Goal: Task Accomplishment & Management: Use online tool/utility

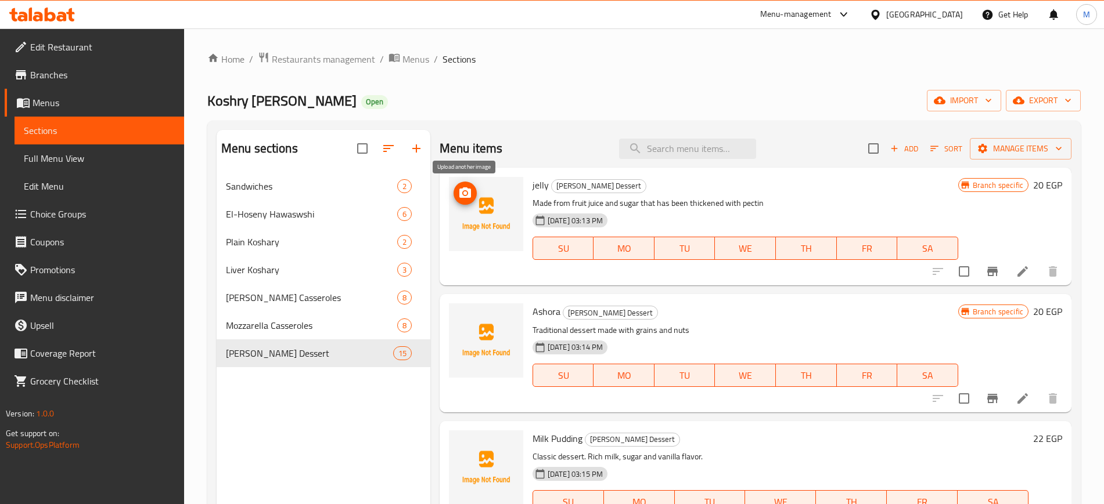
click at [467, 197] on icon "upload picture" at bounding box center [465, 192] width 12 height 10
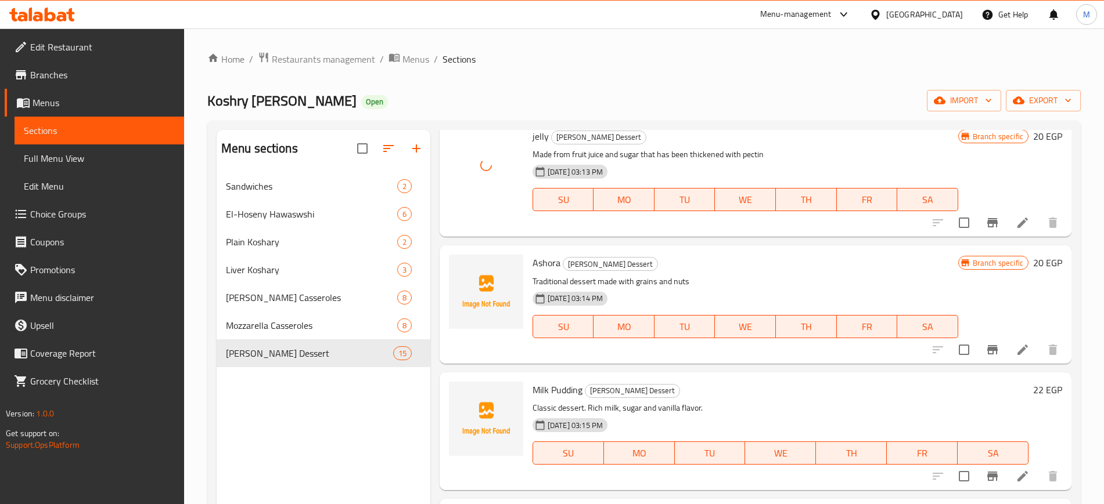
scroll to position [73, 0]
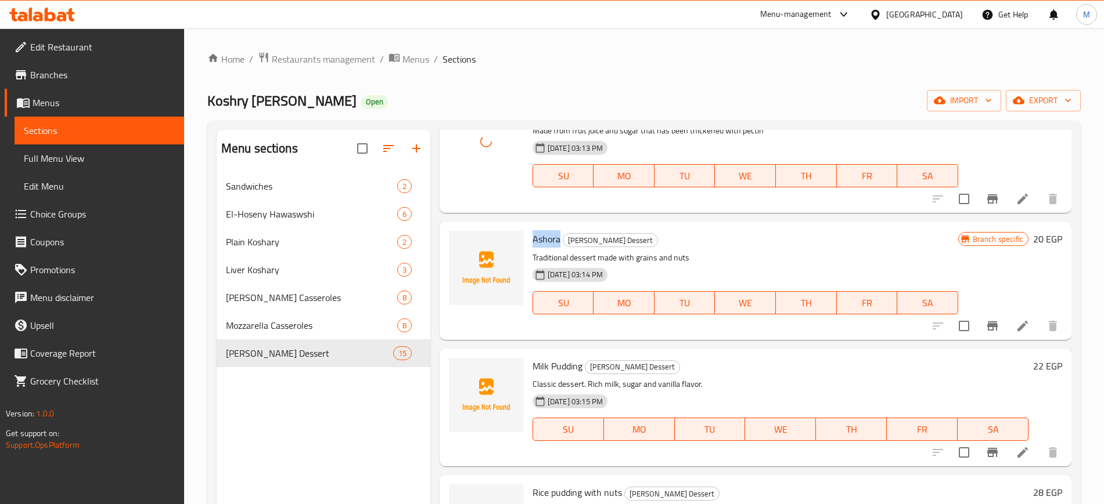
drag, startPoint x: 532, startPoint y: 241, endPoint x: 560, endPoint y: 240, distance: 27.9
click at [560, 240] on span "Ashora" at bounding box center [546, 238] width 28 height 17
copy span "Ashora"
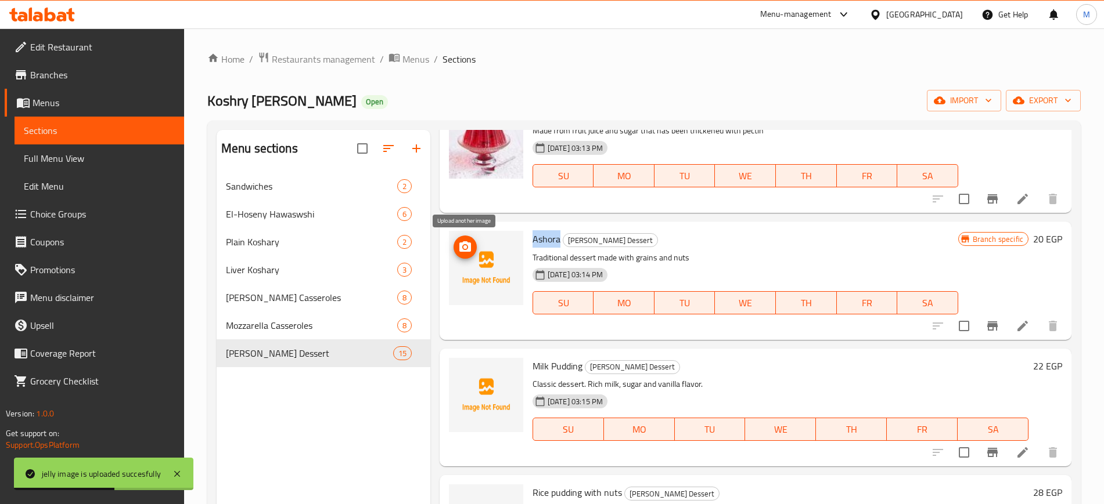
click at [468, 250] on icon "upload picture" at bounding box center [465, 246] width 12 height 10
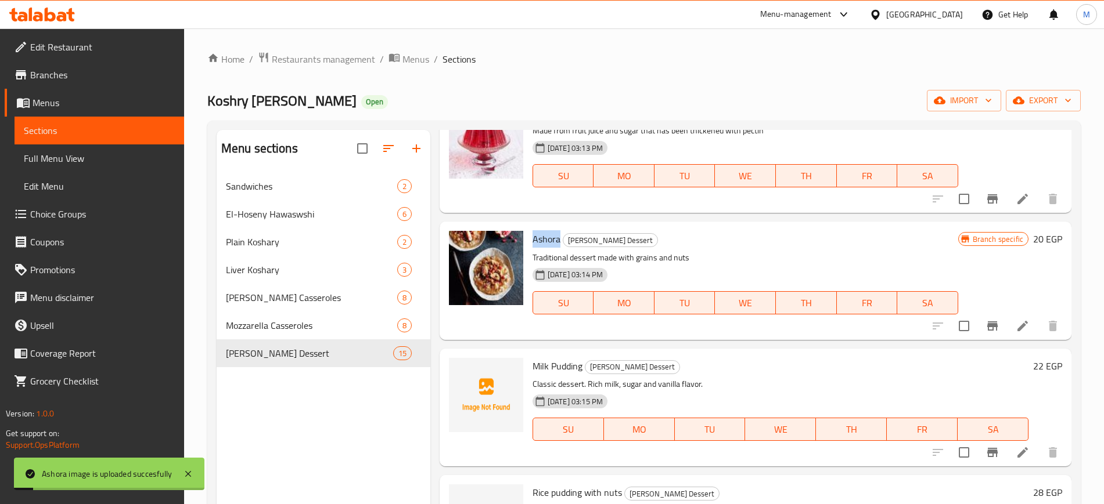
scroll to position [145, 0]
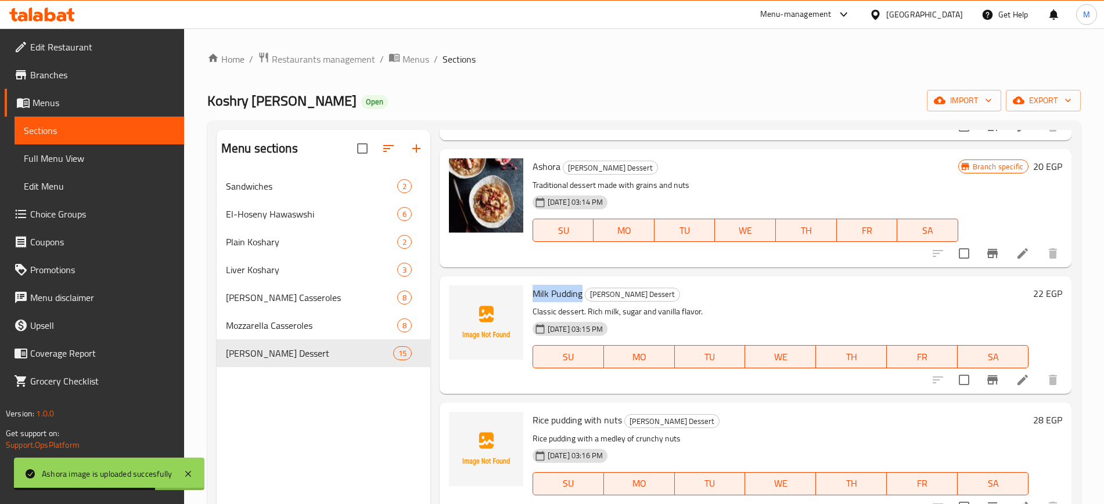
drag, startPoint x: 532, startPoint y: 292, endPoint x: 582, endPoint y: 296, distance: 50.7
click at [582, 296] on span "Milk Pudding" at bounding box center [557, 293] width 50 height 17
copy span "Milk Pudding"
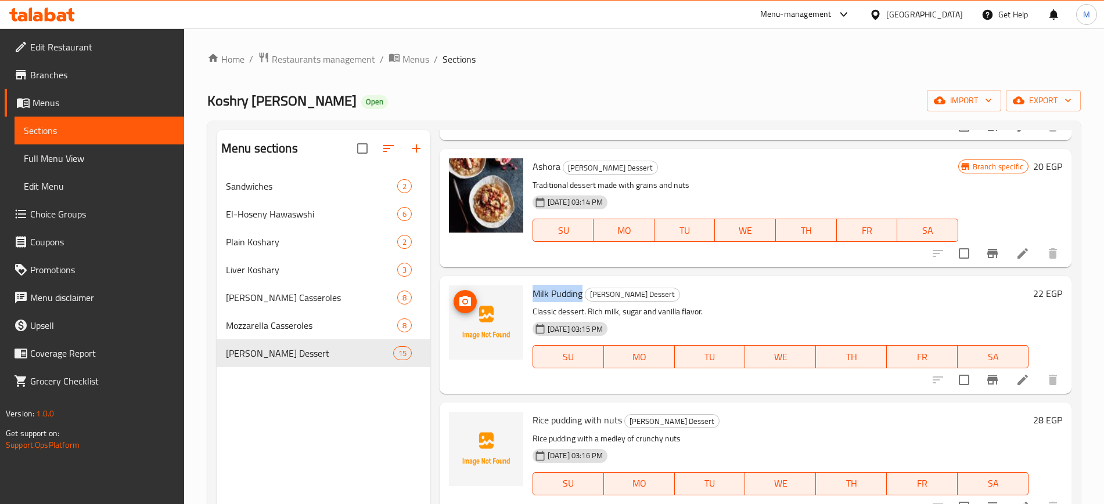
click at [464, 305] on icon "upload picture" at bounding box center [465, 301] width 12 height 10
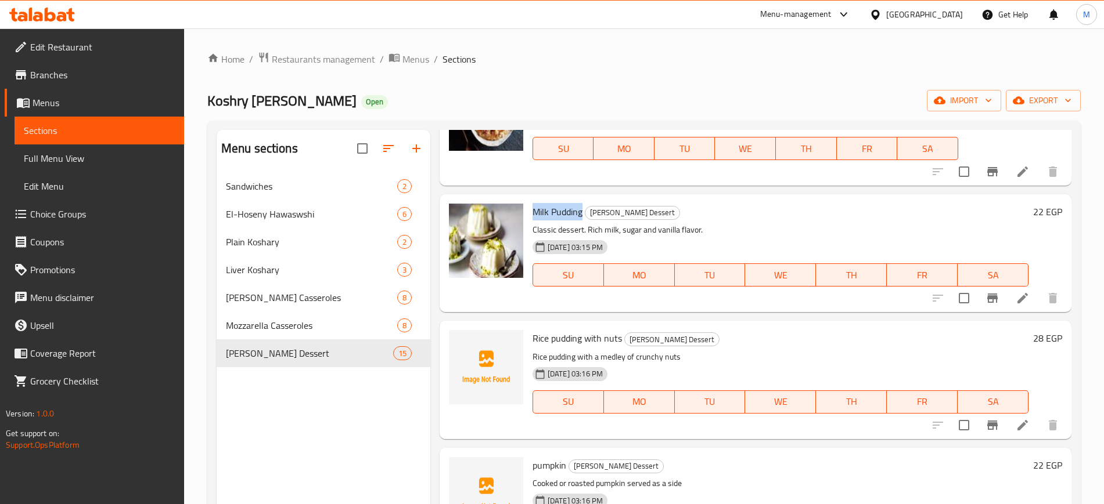
scroll to position [218, 0]
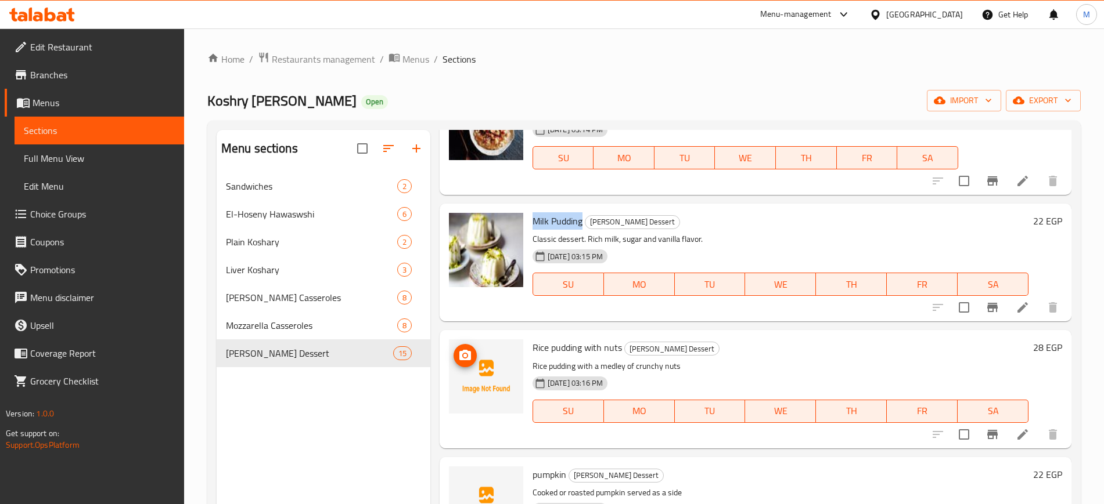
click at [468, 354] on icon "upload picture" at bounding box center [465, 355] width 12 height 10
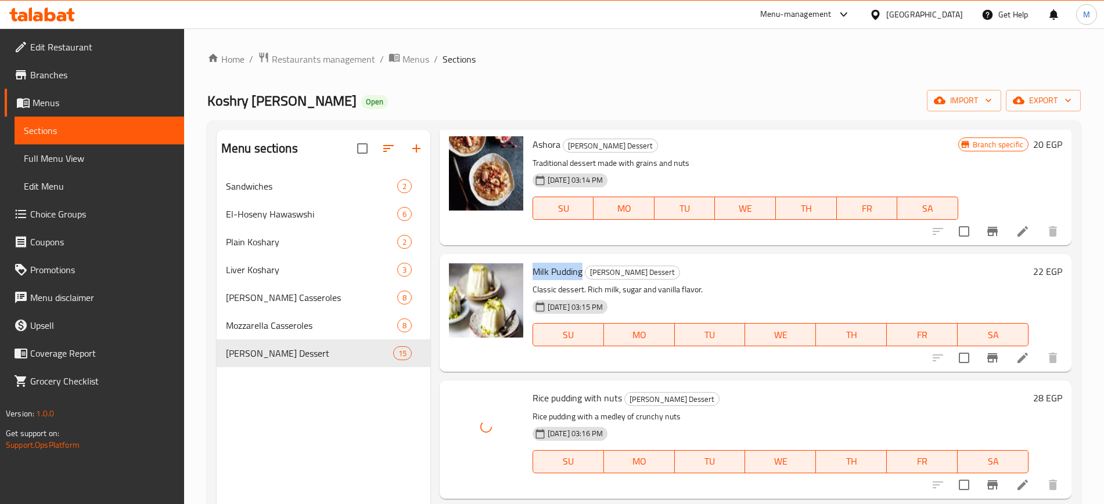
scroll to position [145, 0]
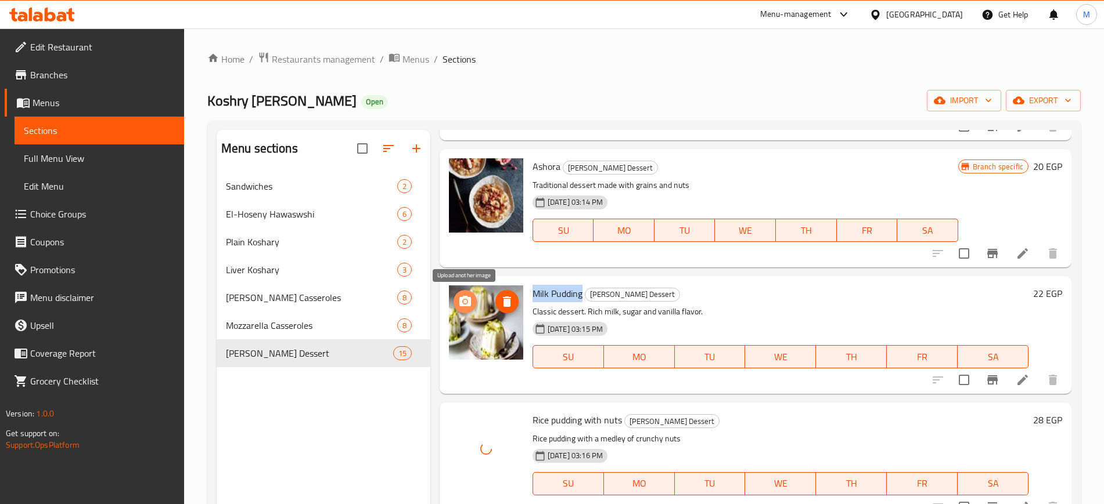
click at [468, 300] on icon "upload picture" at bounding box center [465, 301] width 12 height 10
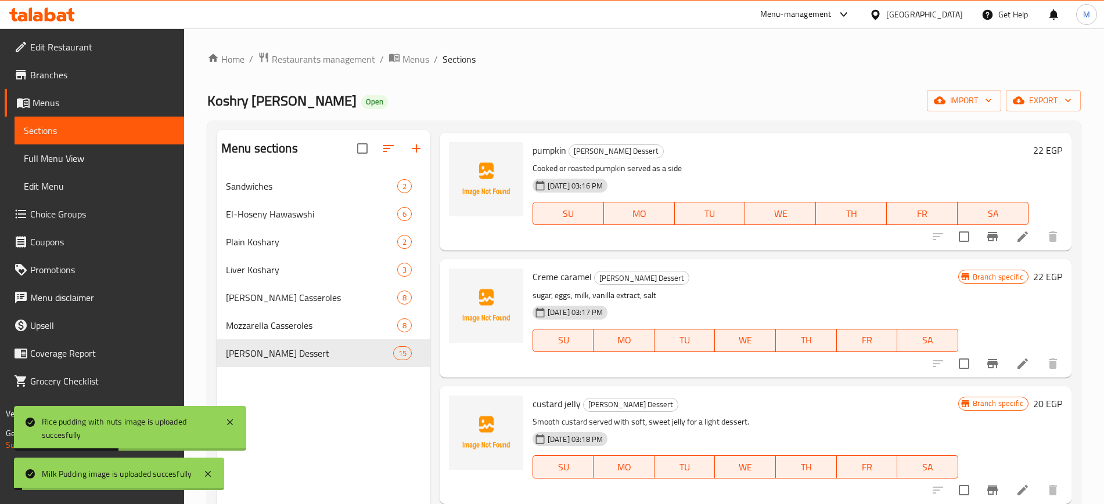
scroll to position [508, 0]
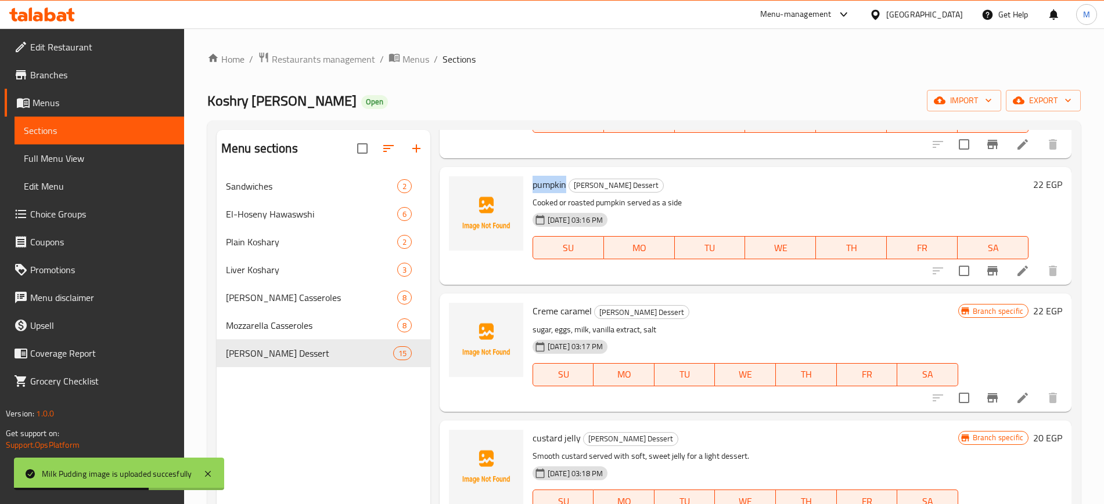
drag, startPoint x: 531, startPoint y: 187, endPoint x: 565, endPoint y: 186, distance: 34.8
click at [565, 186] on div "pumpkin [PERSON_NAME] Dessert Cooked or roasted pumpkin served as a side [DATE]…" at bounding box center [780, 226] width 505 height 109
copy span "pumpkin"
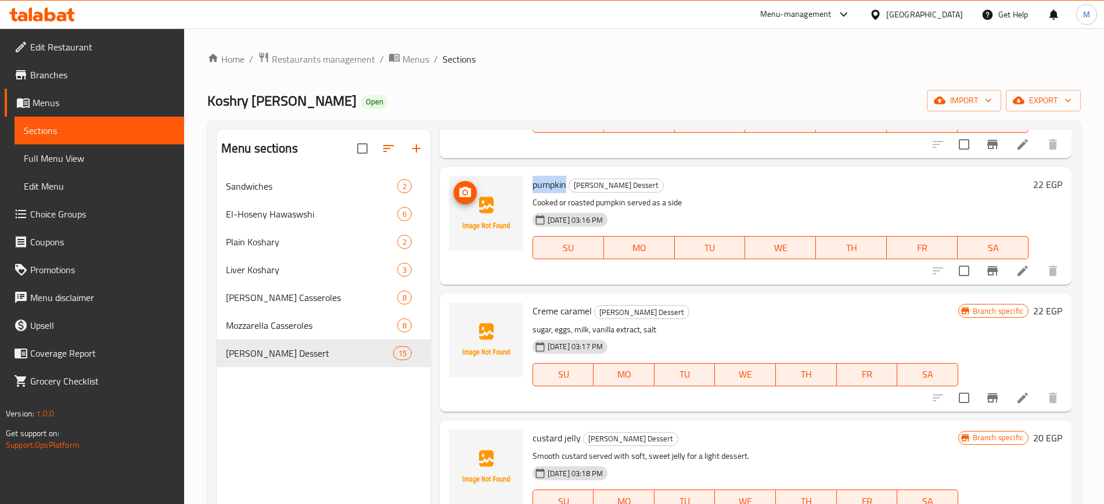
click at [463, 194] on icon "upload picture" at bounding box center [465, 193] width 14 height 14
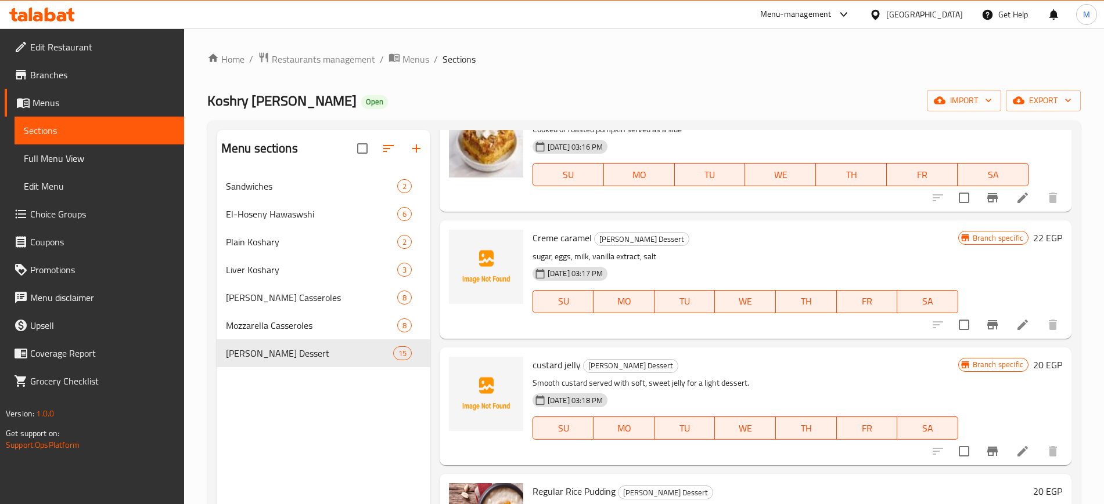
scroll to position [580, 0]
drag, startPoint x: 528, startPoint y: 239, endPoint x: 590, endPoint y: 246, distance: 62.5
click at [590, 246] on div "Creme caramel [PERSON_NAME] Dessert sugar, eggs, milk, vanilla extract, salt [D…" at bounding box center [745, 280] width 435 height 109
copy span "Creme caramel"
click at [466, 245] on icon "upload picture" at bounding box center [465, 247] width 14 height 14
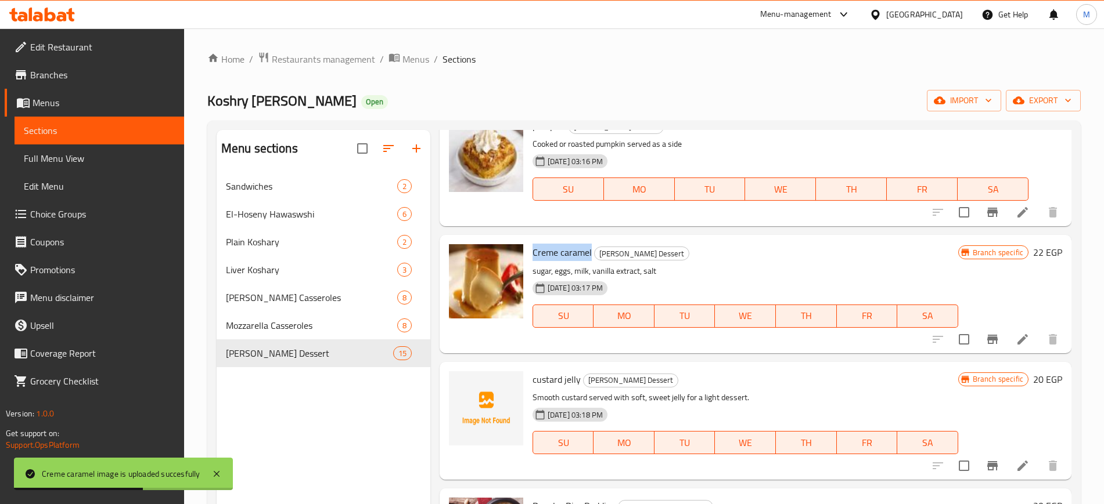
scroll to position [726, 0]
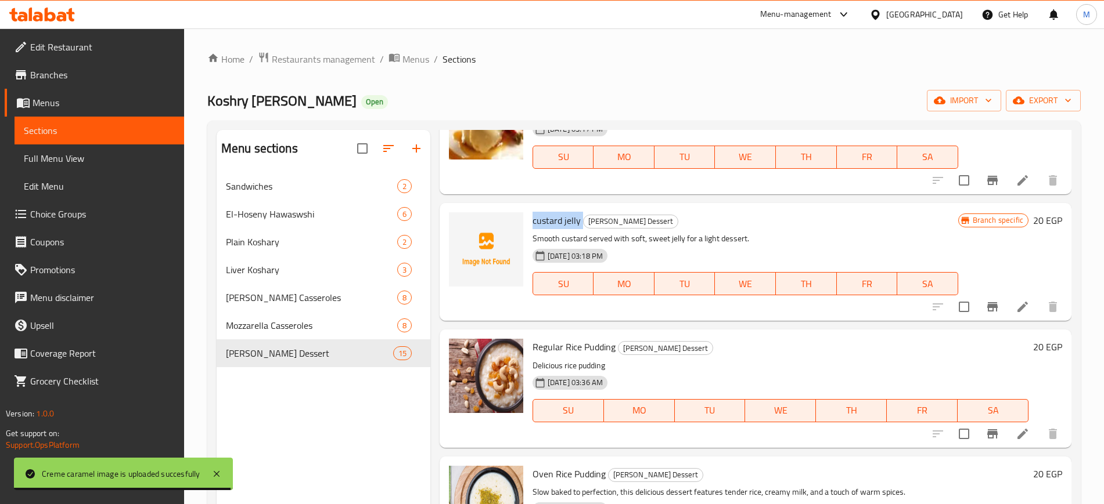
drag, startPoint x: 558, startPoint y: 222, endPoint x: 584, endPoint y: 222, distance: 26.1
click at [584, 222] on h6 "custard jelly [PERSON_NAME] Dessert" at bounding box center [744, 220] width 425 height 16
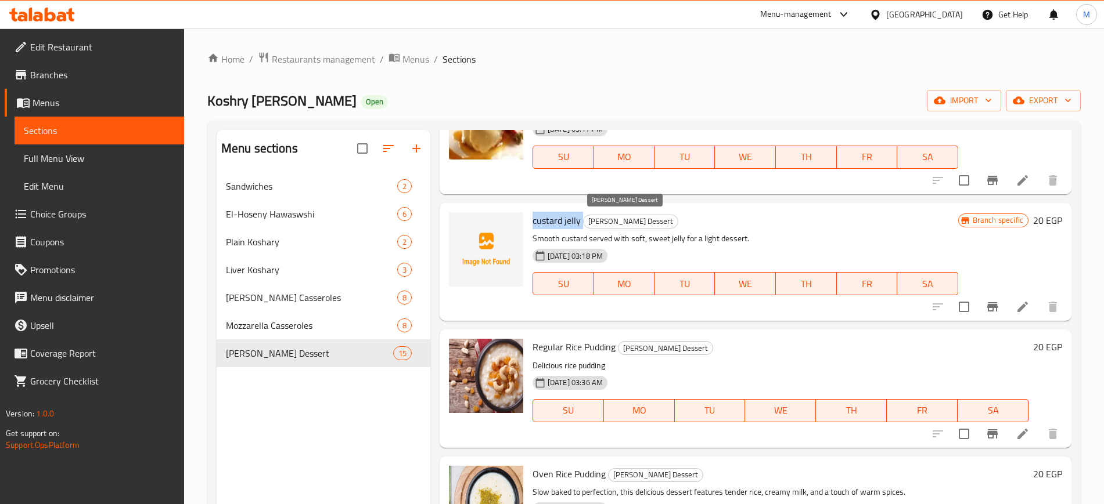
copy h6 "custard jelly"
click at [477, 228] on img at bounding box center [486, 249] width 74 height 74
click at [473, 227] on span "upload picture" at bounding box center [464, 229] width 23 height 14
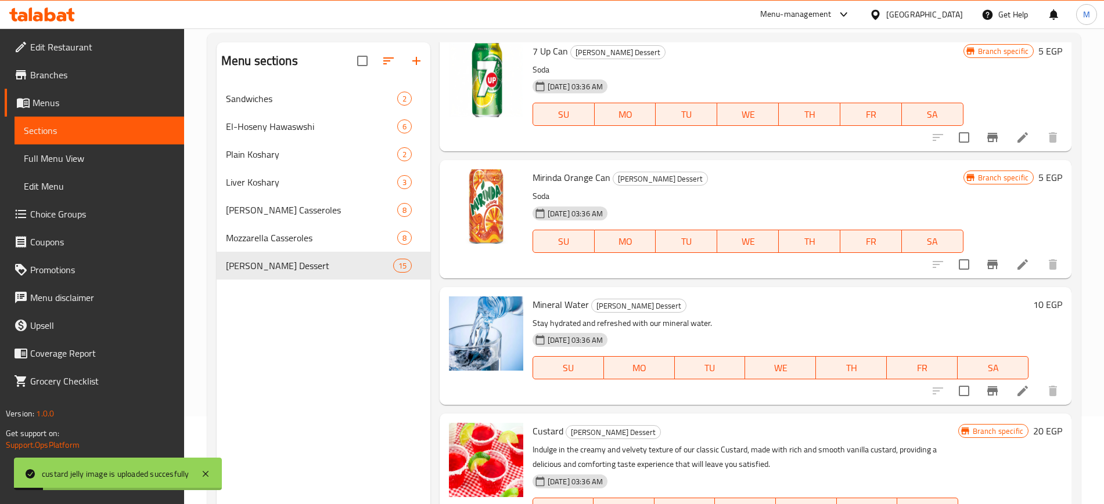
scroll to position [0, 0]
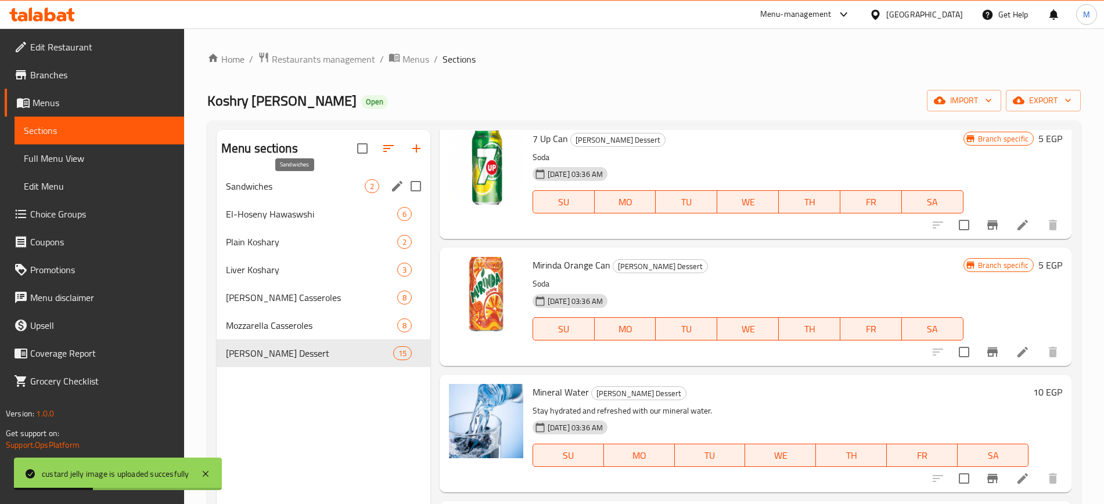
click at [336, 181] on span "Sandwiches" at bounding box center [295, 186] width 139 height 14
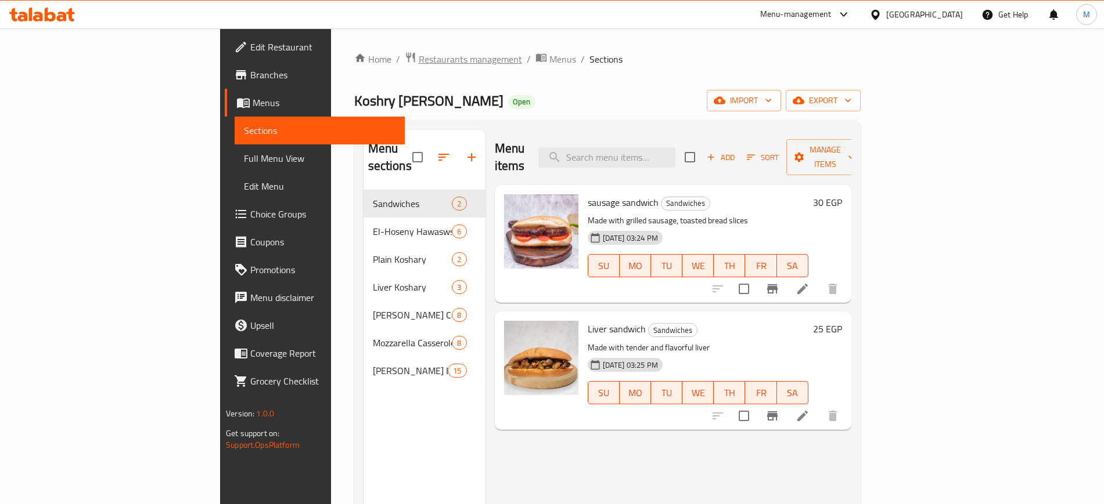
click at [419, 56] on span "Restaurants management" at bounding box center [470, 59] width 103 height 14
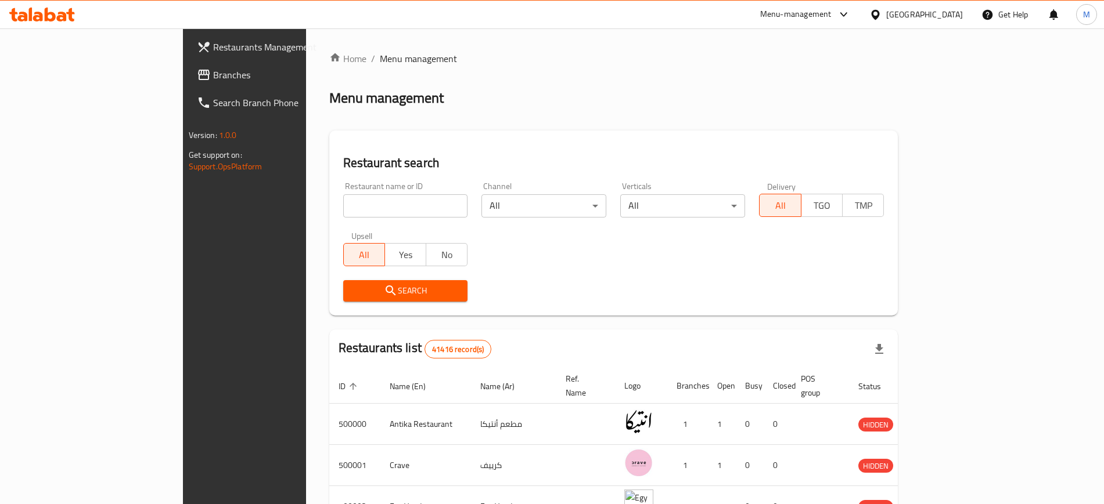
click at [343, 207] on input "search" at bounding box center [405, 205] width 125 height 23
paste input "644013"
type input "644013"
click button "Search" at bounding box center [405, 290] width 125 height 21
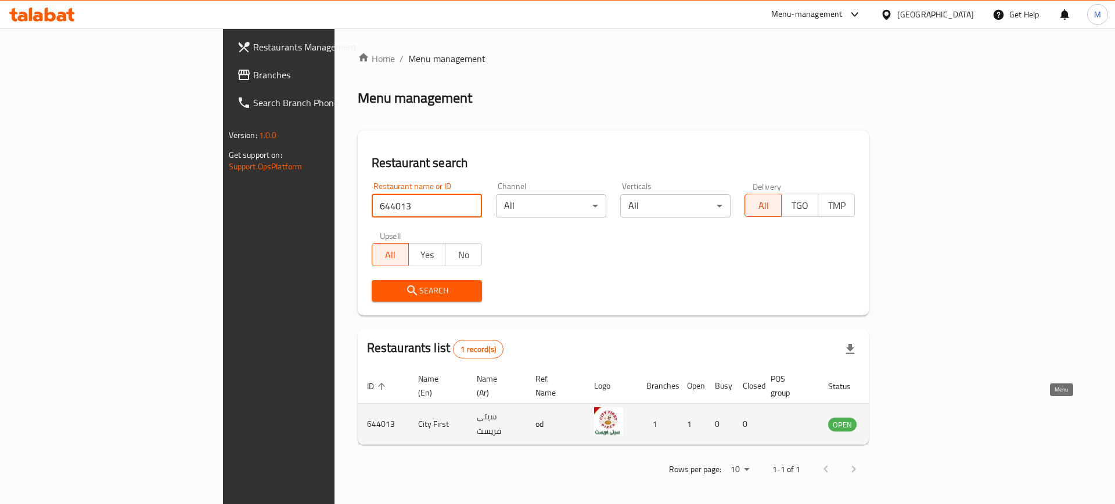
click at [903, 417] on icon "enhanced table" at bounding box center [896, 424] width 14 height 14
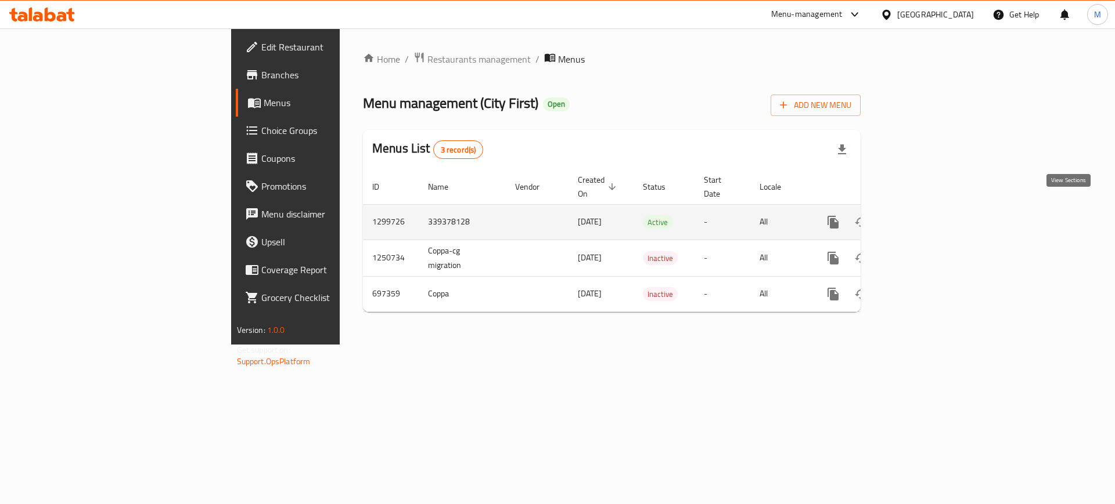
click at [924, 215] on icon "enhanced table" at bounding box center [917, 222] width 14 height 14
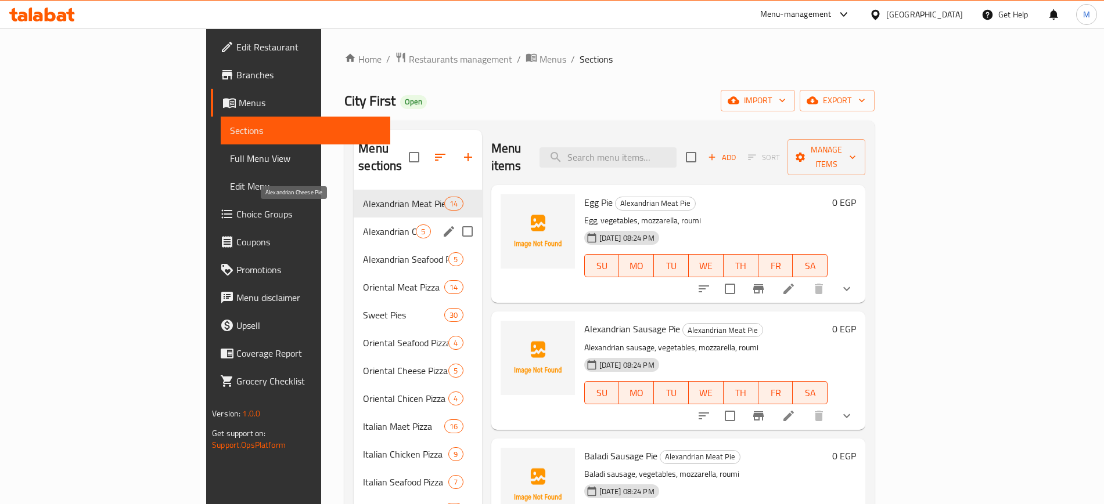
click at [363, 225] on span "Alexandrian Cheese Pie" at bounding box center [389, 232] width 53 height 14
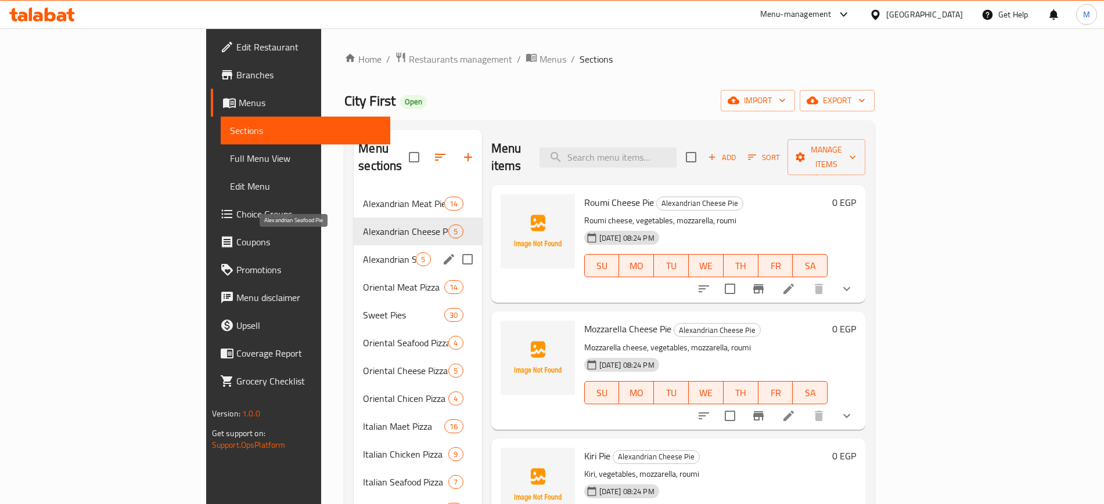
click at [363, 253] on span "Alexandrian Seafood Pie" at bounding box center [389, 260] width 53 height 14
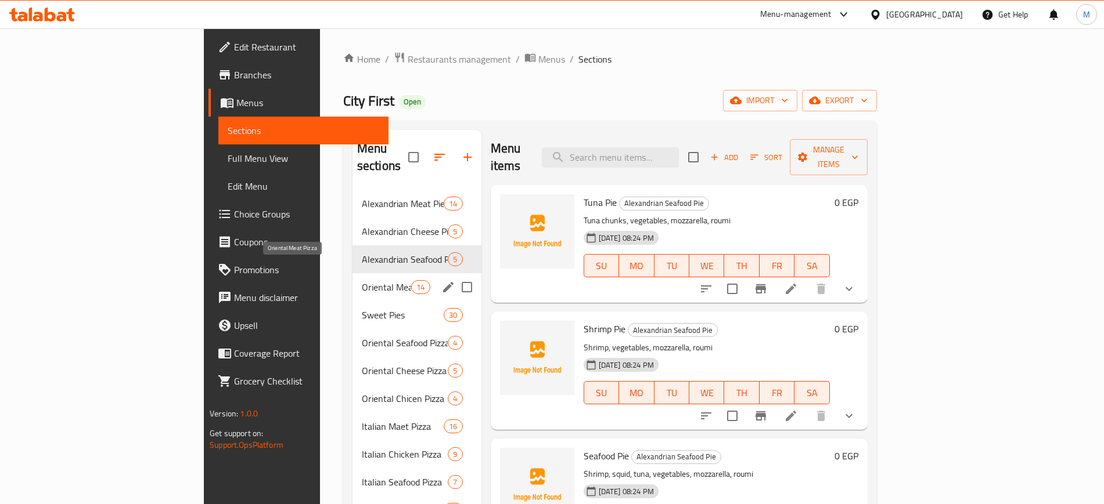
click at [362, 280] on span "Oriental Meat Pizza" at bounding box center [386, 287] width 49 height 14
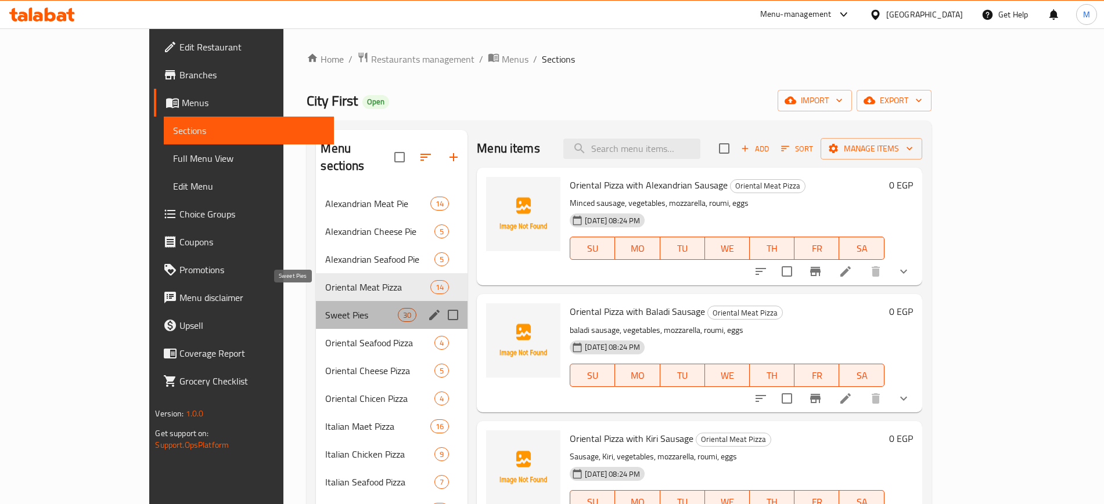
click at [325, 308] on span "Sweet Pies" at bounding box center [361, 315] width 72 height 14
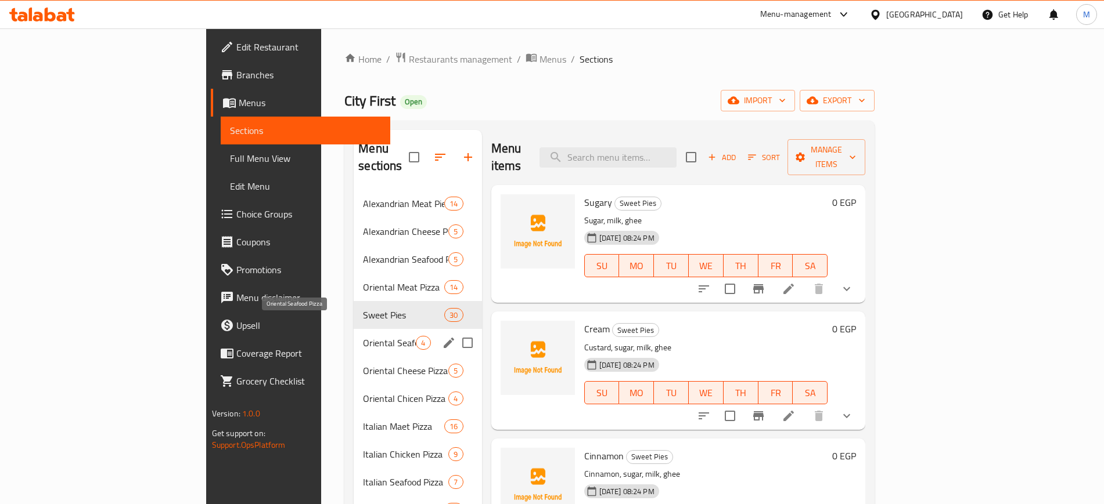
click at [363, 336] on span "Oriental Seafood Pizza" at bounding box center [389, 343] width 53 height 14
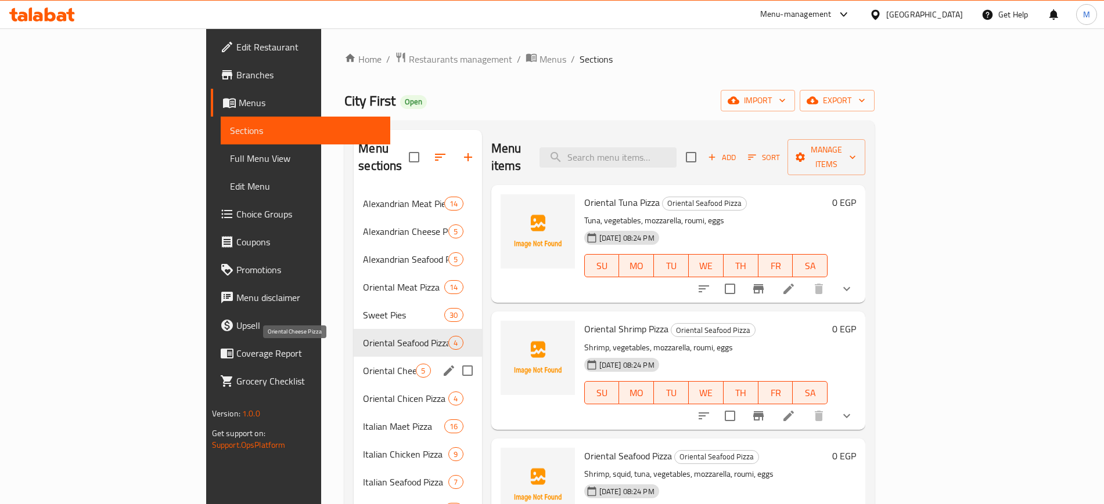
click at [363, 364] on span "Oriental Cheese Pizza" at bounding box center [389, 371] width 53 height 14
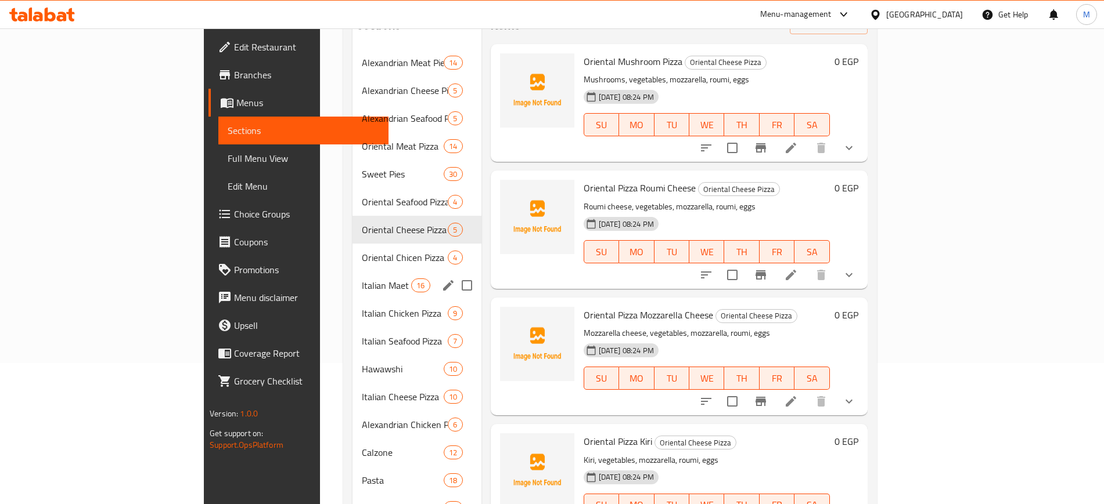
scroll to position [128, 0]
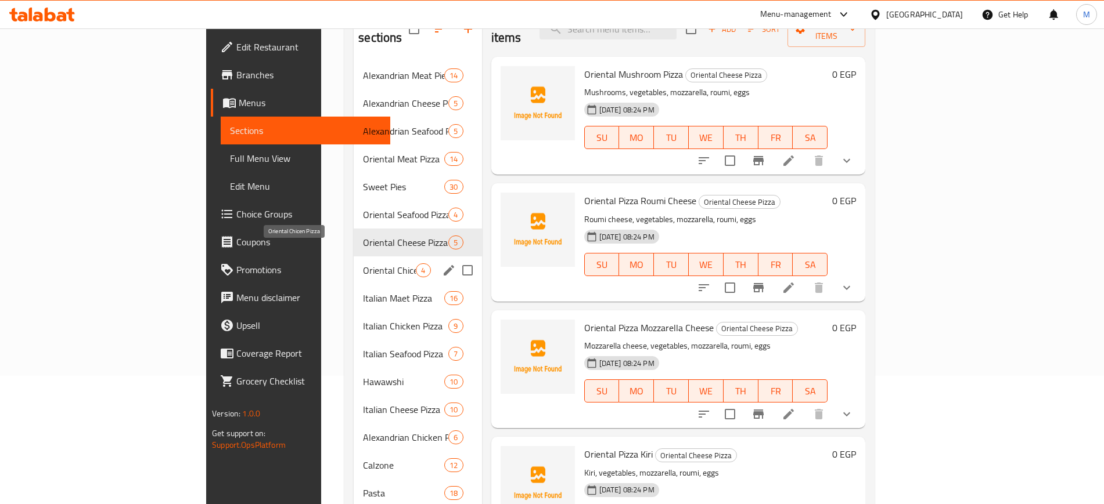
click at [363, 264] on span "Oriental Chicen Pizza" at bounding box center [389, 271] width 53 height 14
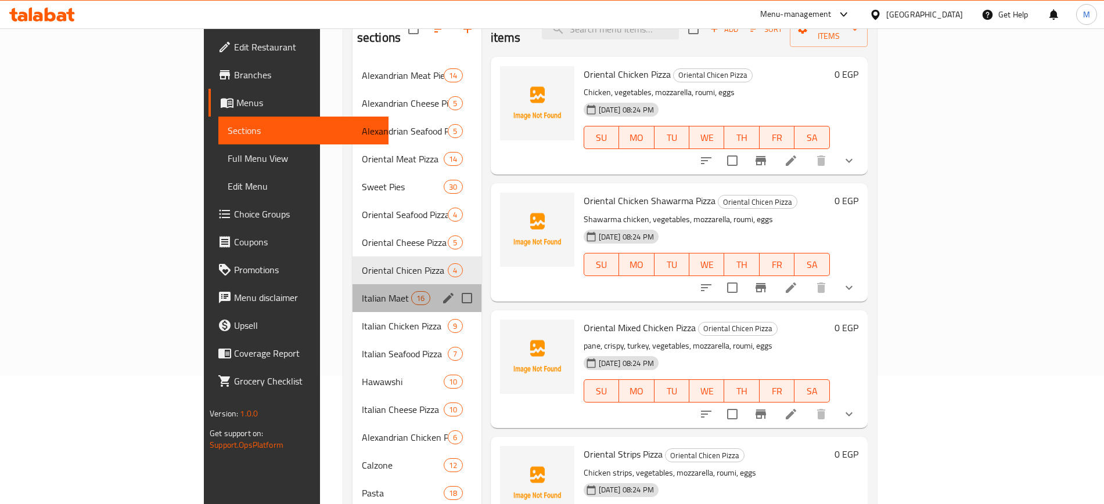
click at [352, 292] on div "Italian Maet Pizza 16" at bounding box center [416, 298] width 129 height 28
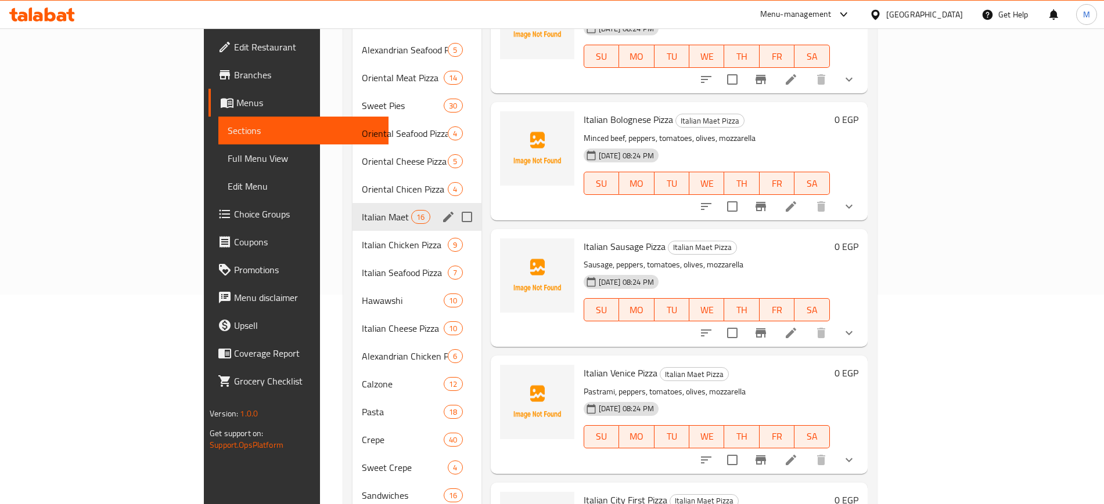
scroll to position [346, 0]
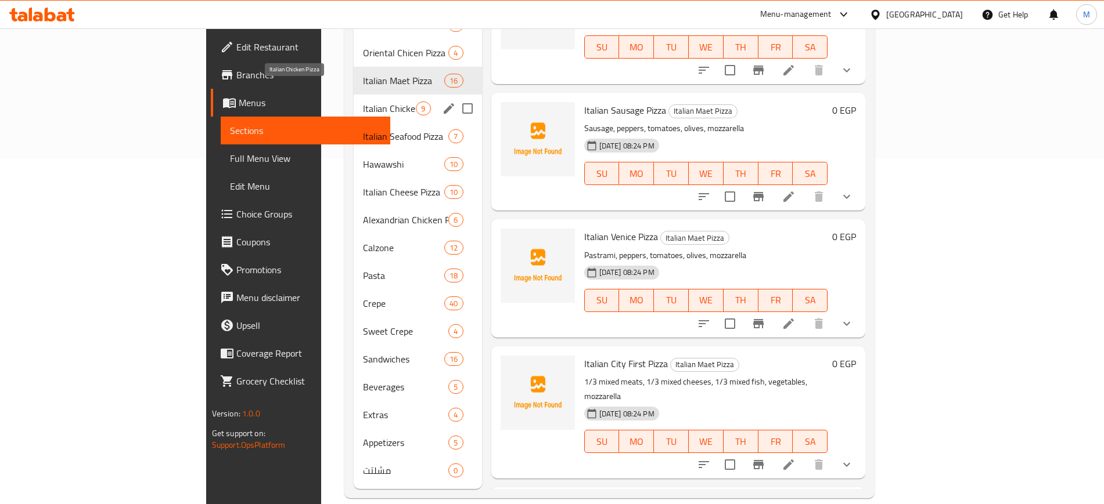
click at [363, 102] on span "Italian Chicken Pizza" at bounding box center [389, 109] width 53 height 14
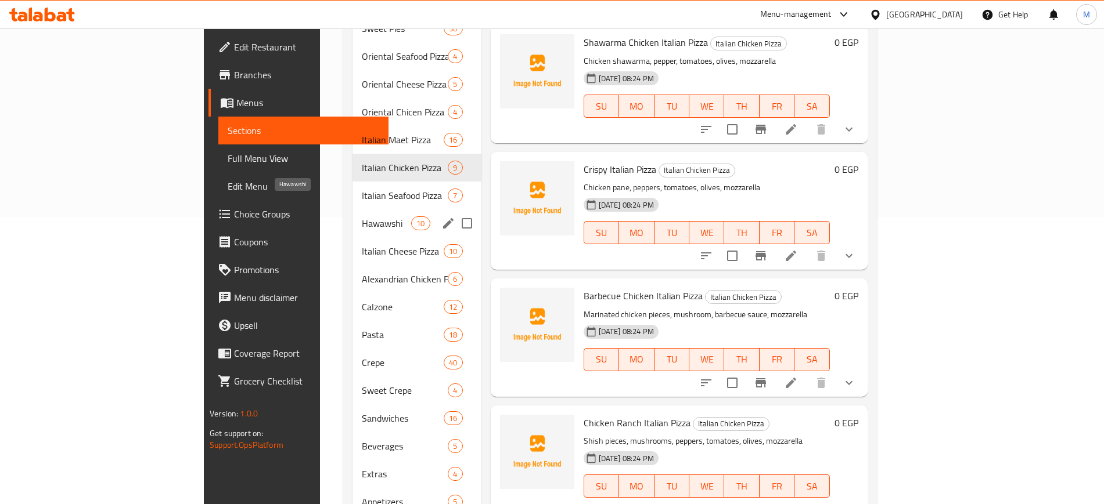
scroll to position [290, 0]
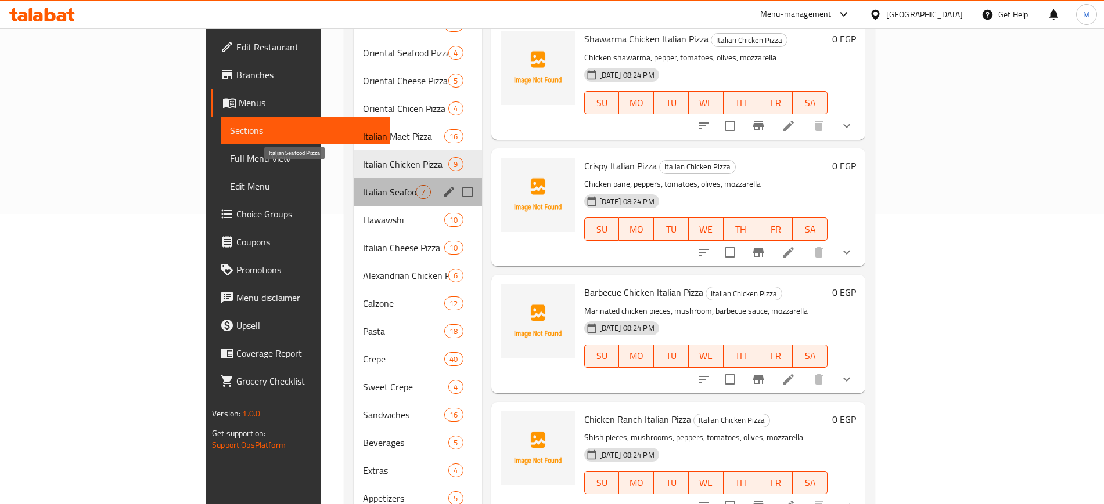
click at [363, 185] on span "Italian Seafood Pizza" at bounding box center [389, 192] width 53 height 14
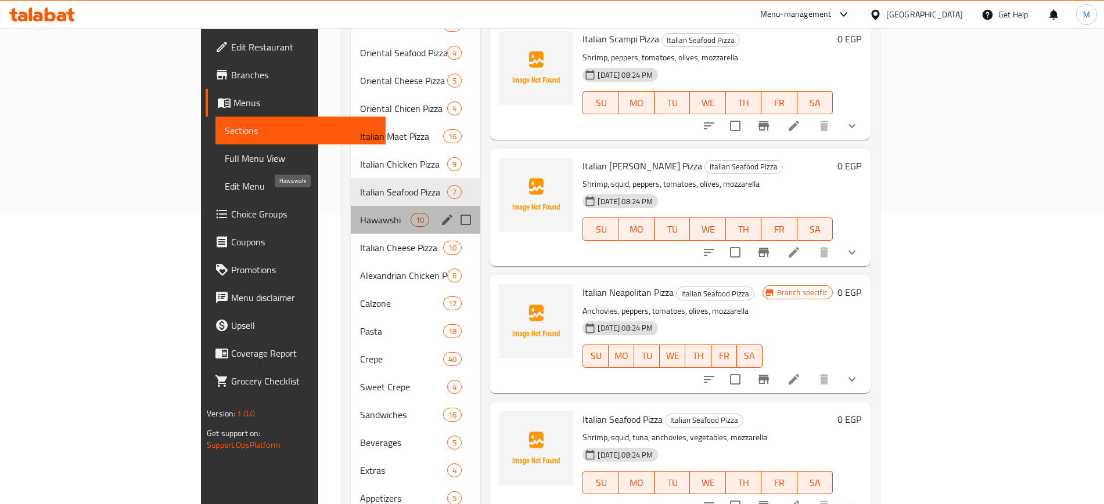
click at [360, 213] on span "Hawawshi" at bounding box center [385, 220] width 51 height 14
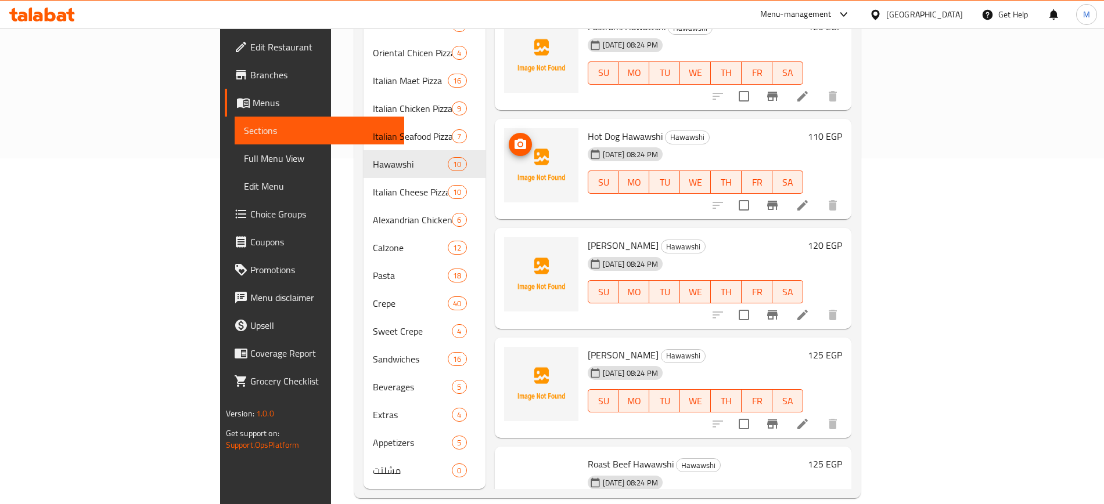
scroll to position [145, 0]
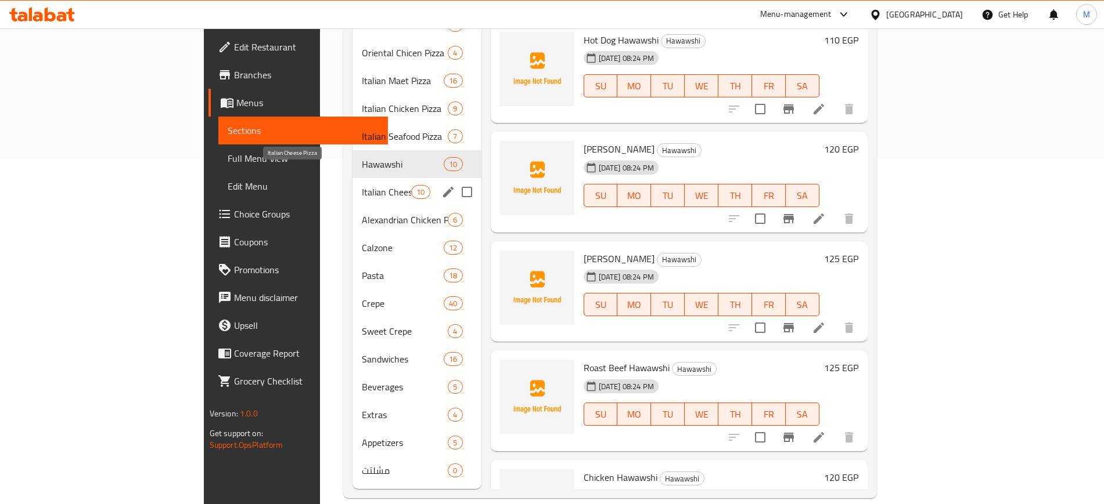
click at [362, 185] on span "Italian Cheese Pizza" at bounding box center [386, 192] width 49 height 14
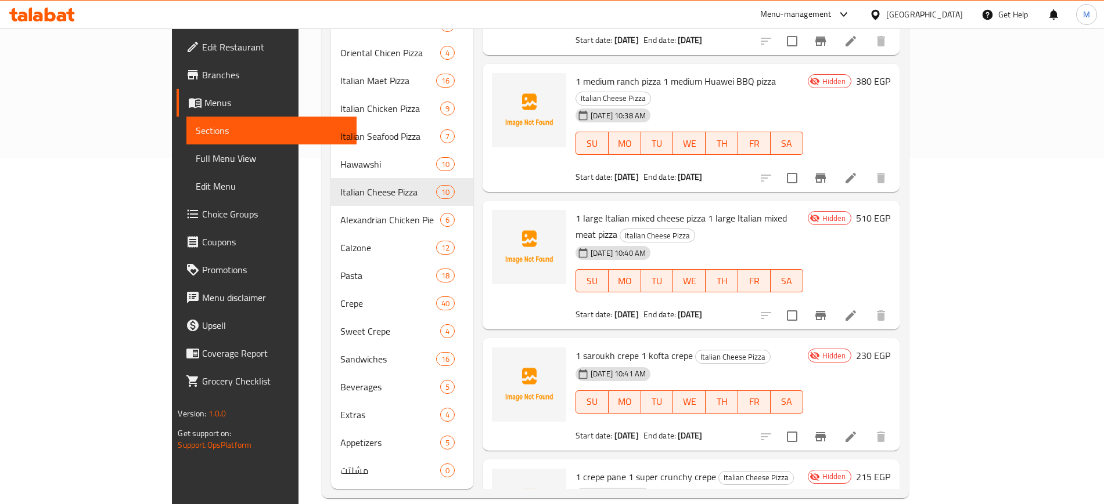
scroll to position [580, 0]
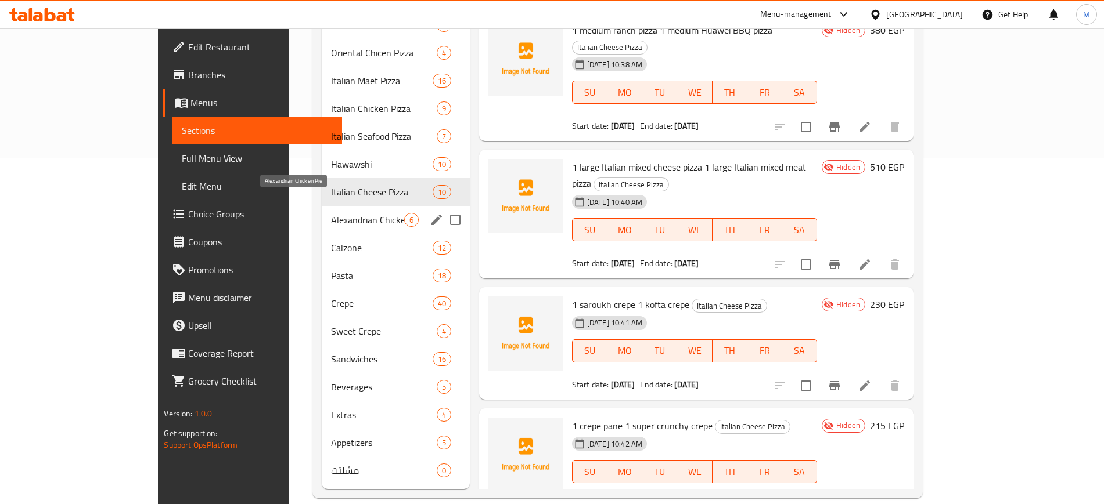
click at [331, 213] on span "Alexandrian Chicken Pie" at bounding box center [367, 220] width 73 height 14
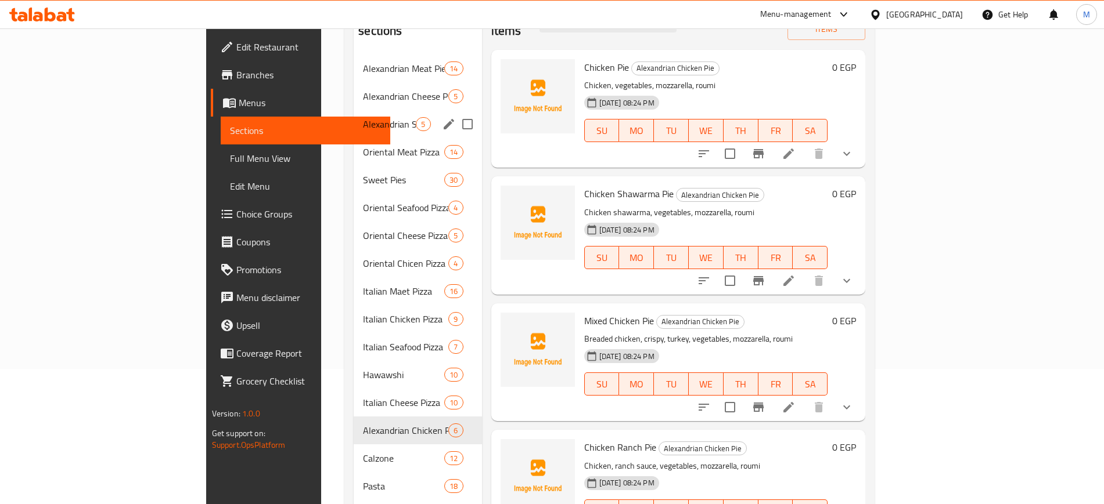
scroll to position [346, 0]
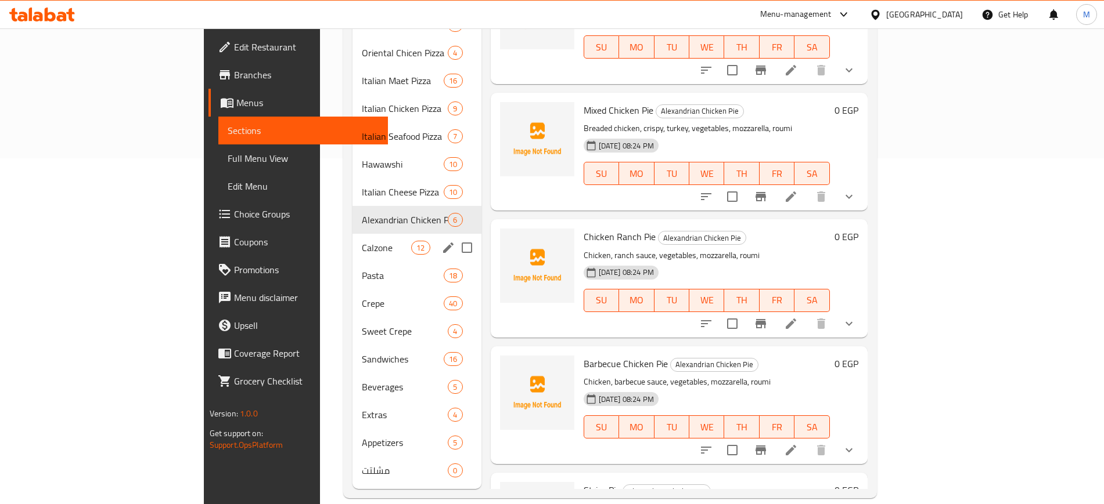
click at [362, 241] on span "Calzone" at bounding box center [386, 248] width 49 height 14
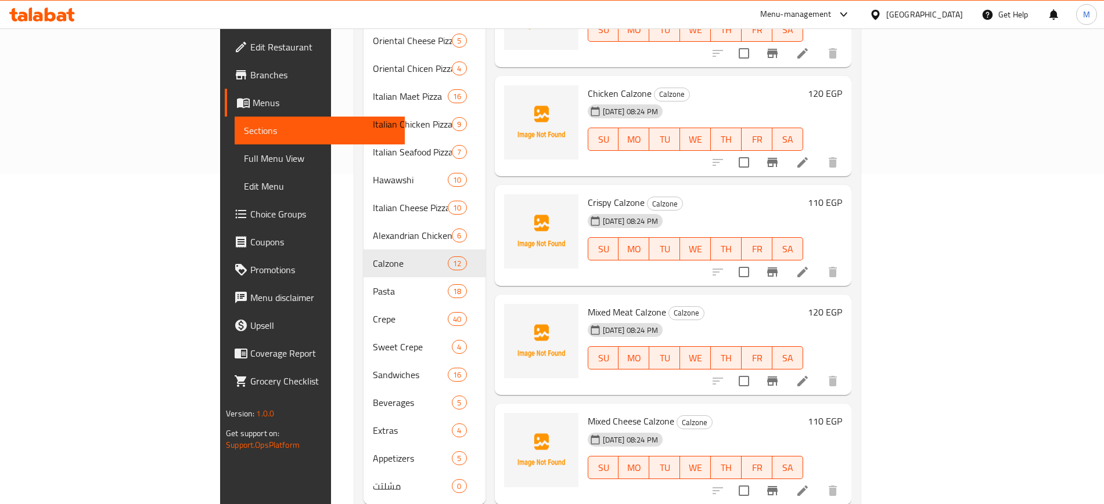
scroll to position [346, 0]
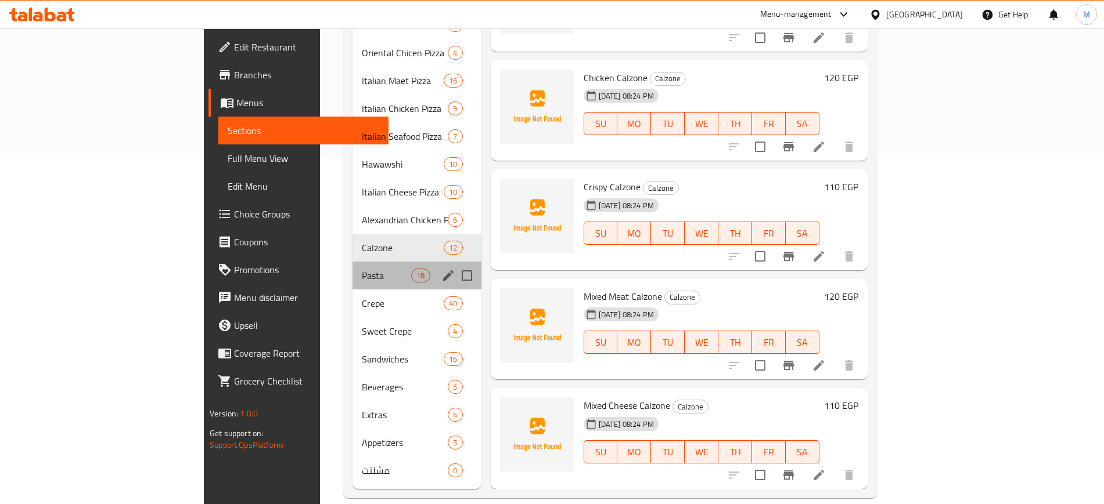
click at [352, 262] on div "Pasta 18" at bounding box center [416, 276] width 129 height 28
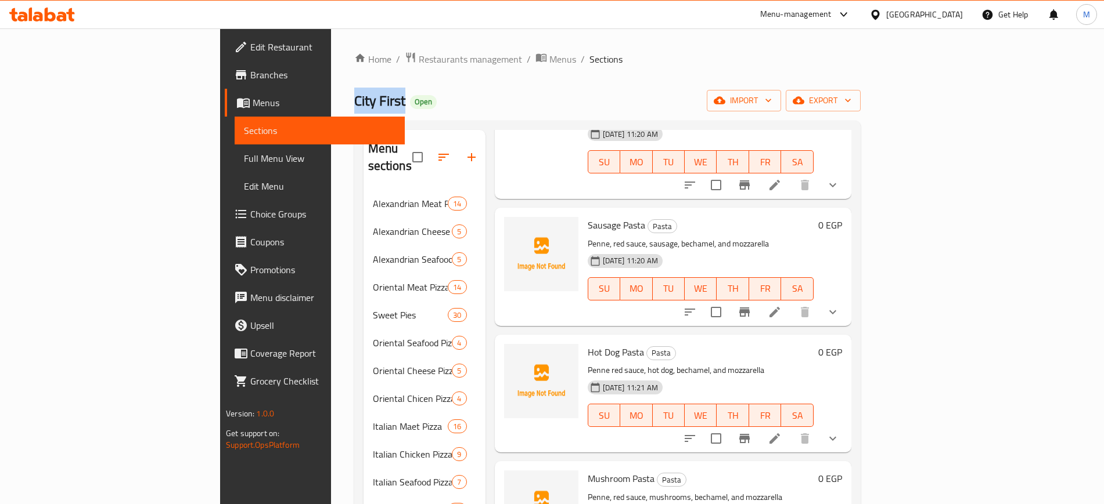
drag, startPoint x: 200, startPoint y: 100, endPoint x: 259, endPoint y: 103, distance: 59.9
click at [331, 103] on div "Home / Restaurants management / Menus / Sections City First Open import export …" at bounding box center [607, 447] width 553 height 839
copy span "City First"
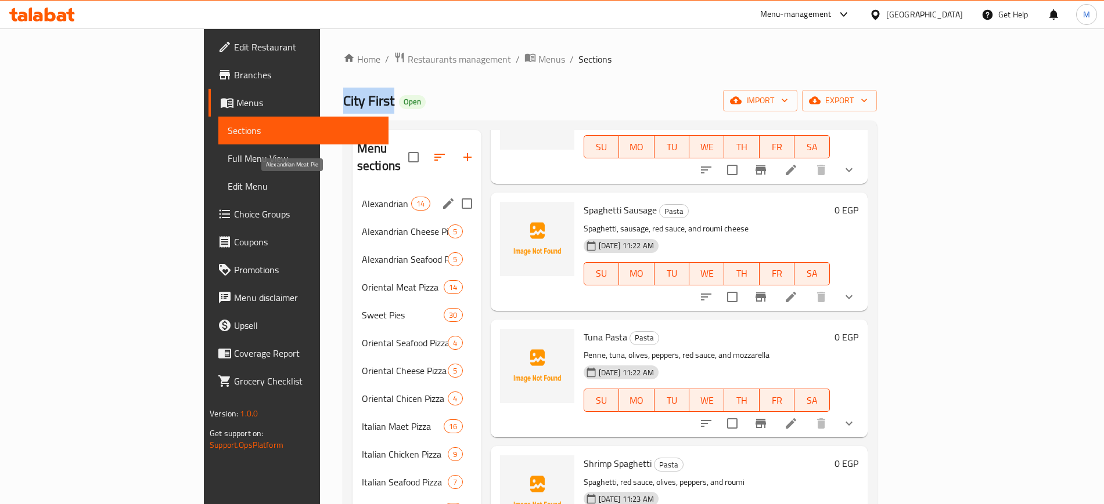
click at [362, 197] on span "Alexandrian Meat Pie" at bounding box center [386, 204] width 49 height 14
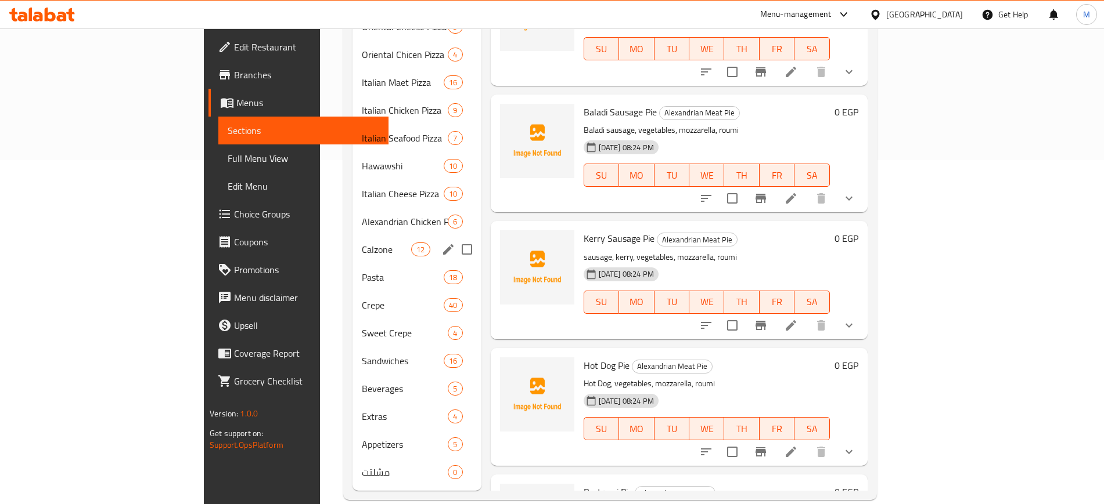
scroll to position [346, 0]
click at [362, 297] on span "Crepe" at bounding box center [386, 304] width 49 height 14
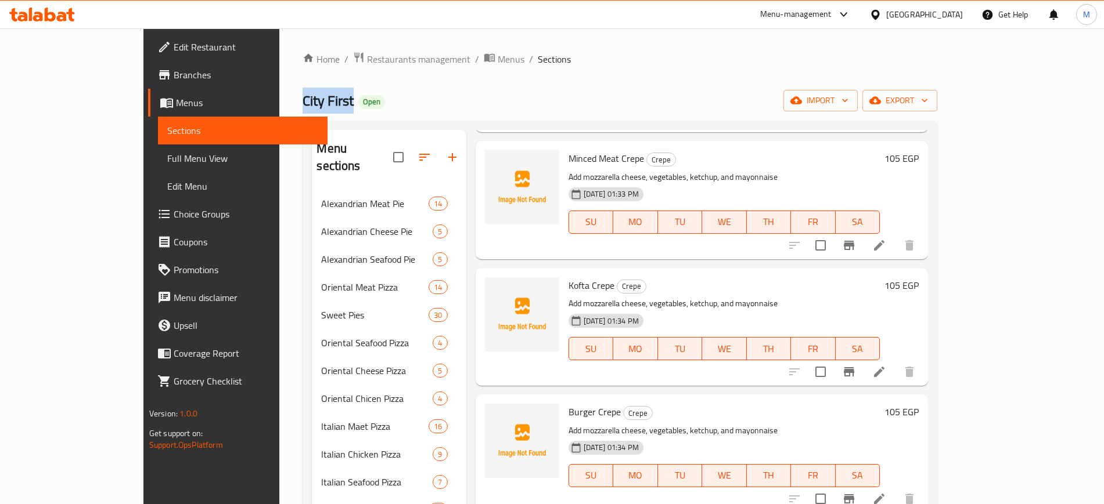
scroll to position [2322, 0]
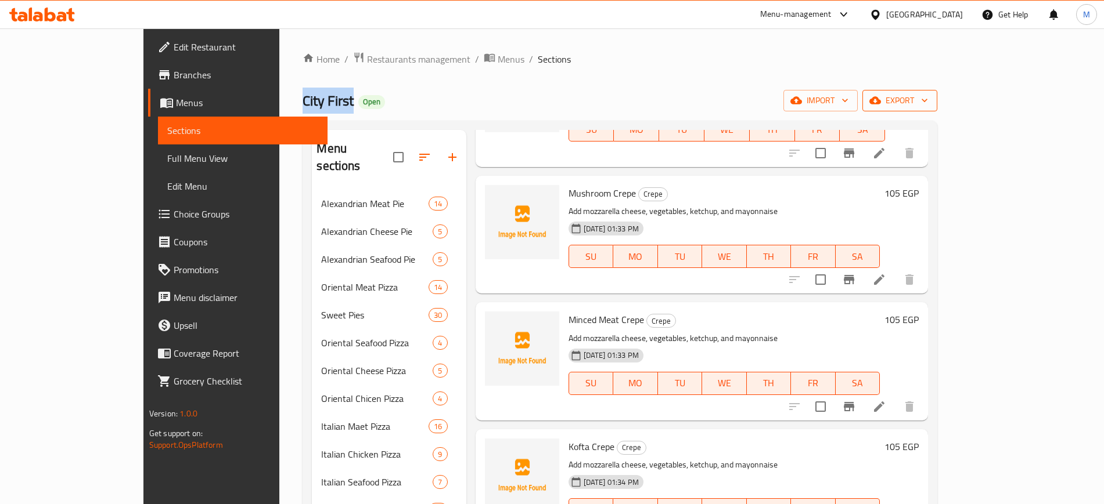
click at [928, 103] on span "export" at bounding box center [899, 100] width 56 height 15
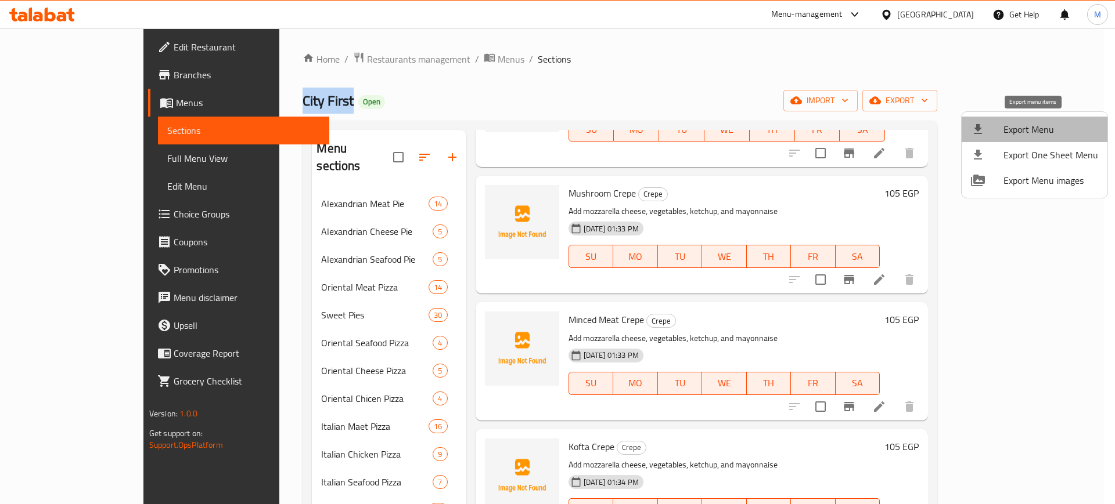
click at [1051, 125] on span "Export Menu" at bounding box center [1050, 129] width 95 height 14
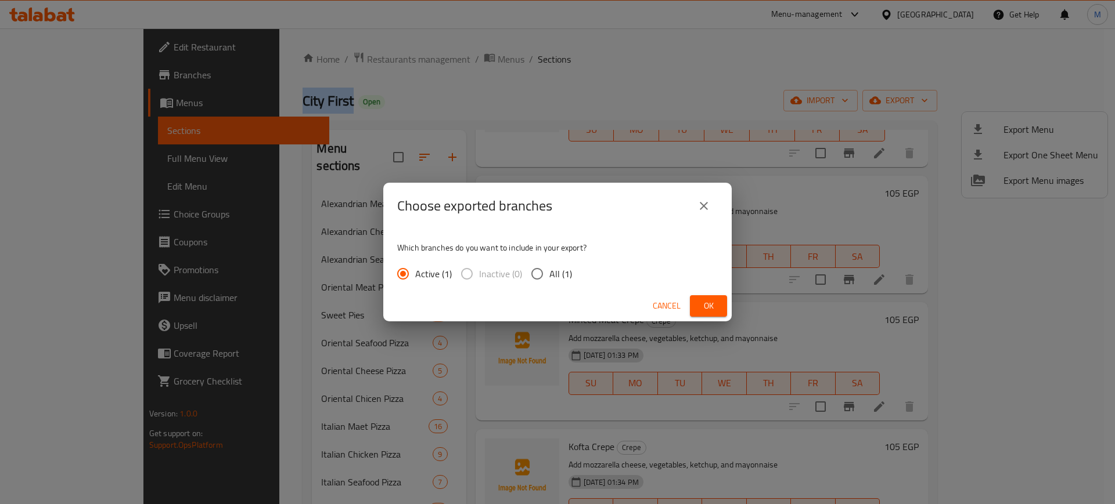
click at [720, 305] on button "Ok" at bounding box center [708, 305] width 37 height 21
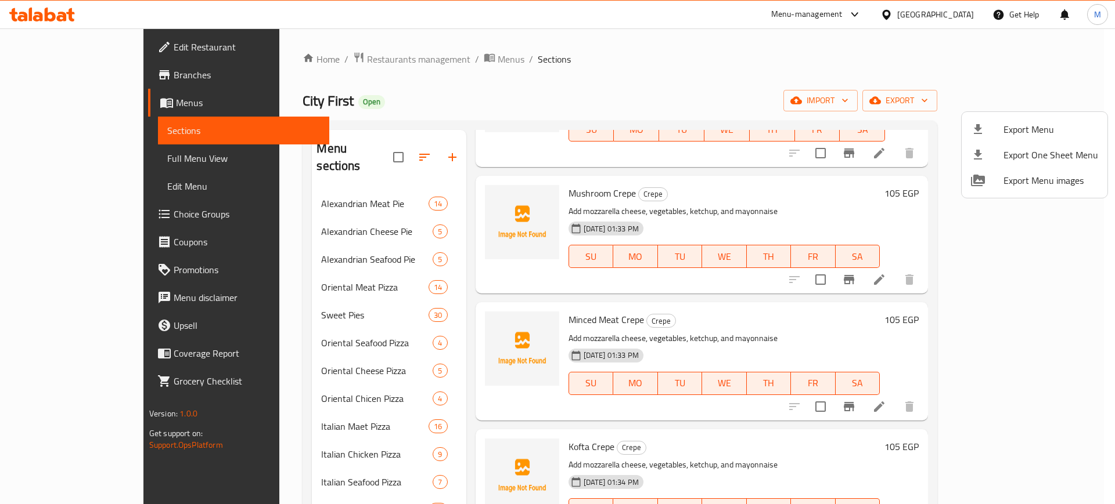
click at [299, 188] on div at bounding box center [557, 252] width 1115 height 504
